Goal: Task Accomplishment & Management: Manage account settings

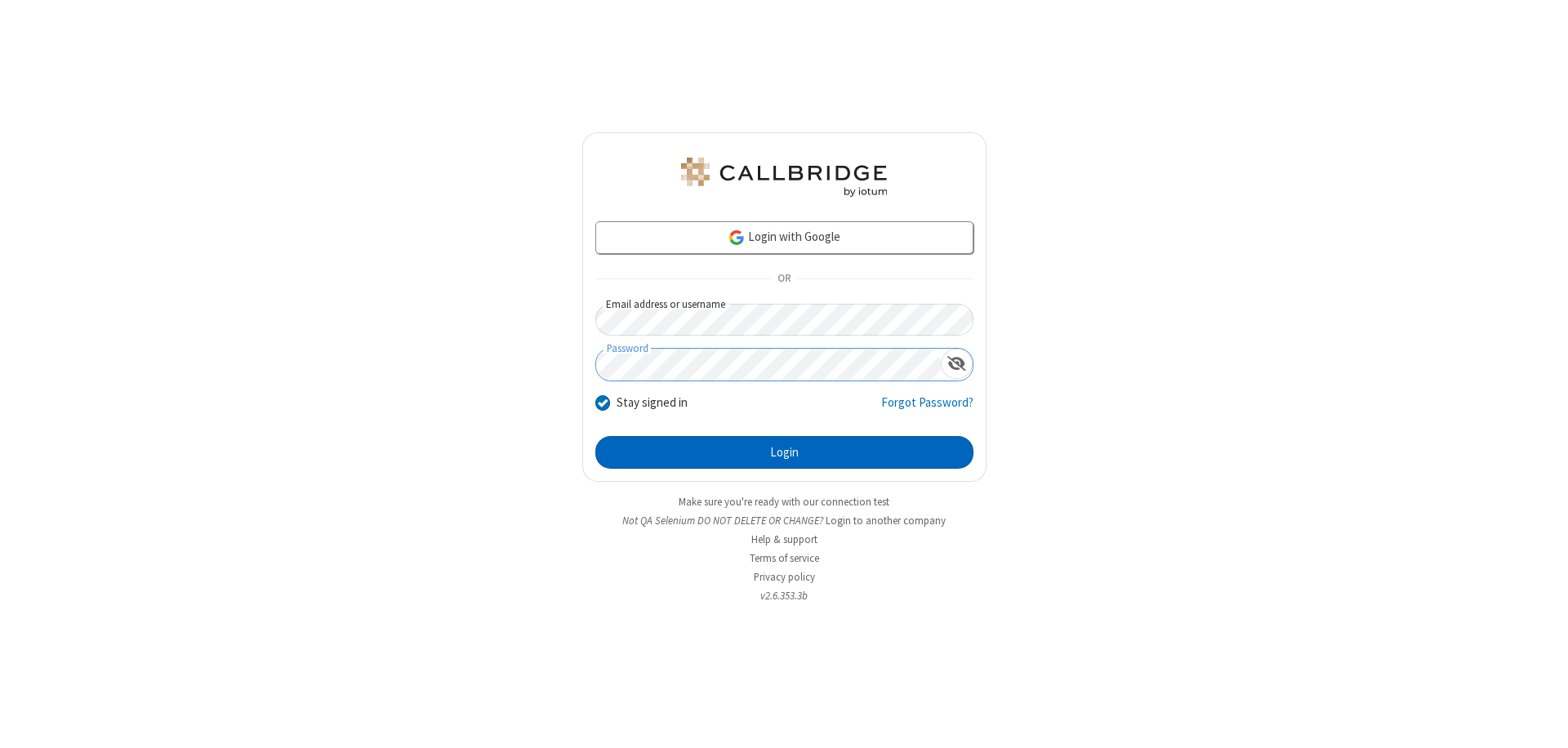
click at [784, 453] on button "Login" at bounding box center [784, 452] width 378 height 33
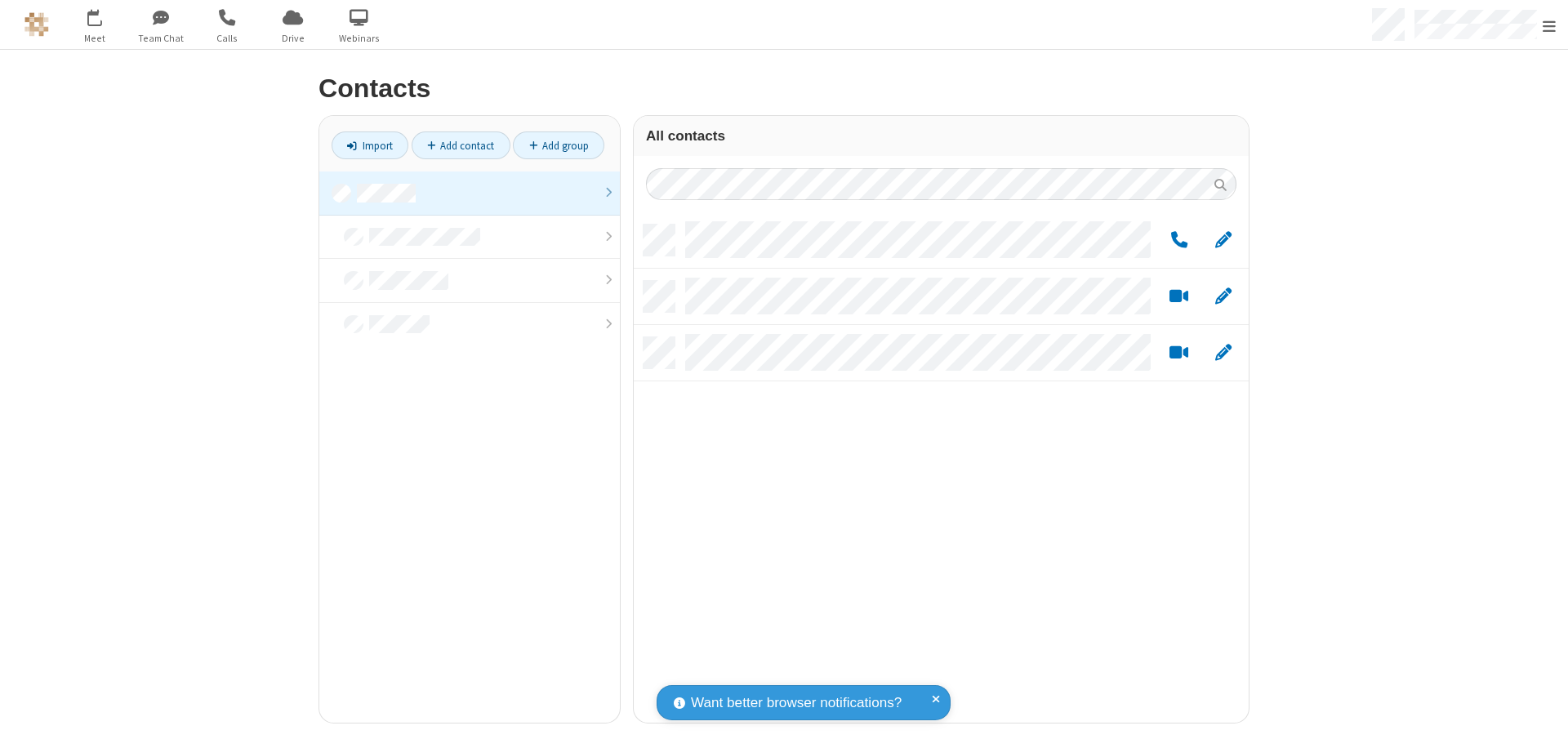
click at [469, 192] on link at bounding box center [469, 193] width 300 height 44
click at [1224, 240] on span "Edit" at bounding box center [1224, 241] width 17 height 20
